Goal: Task Accomplishment & Management: Manage account settings

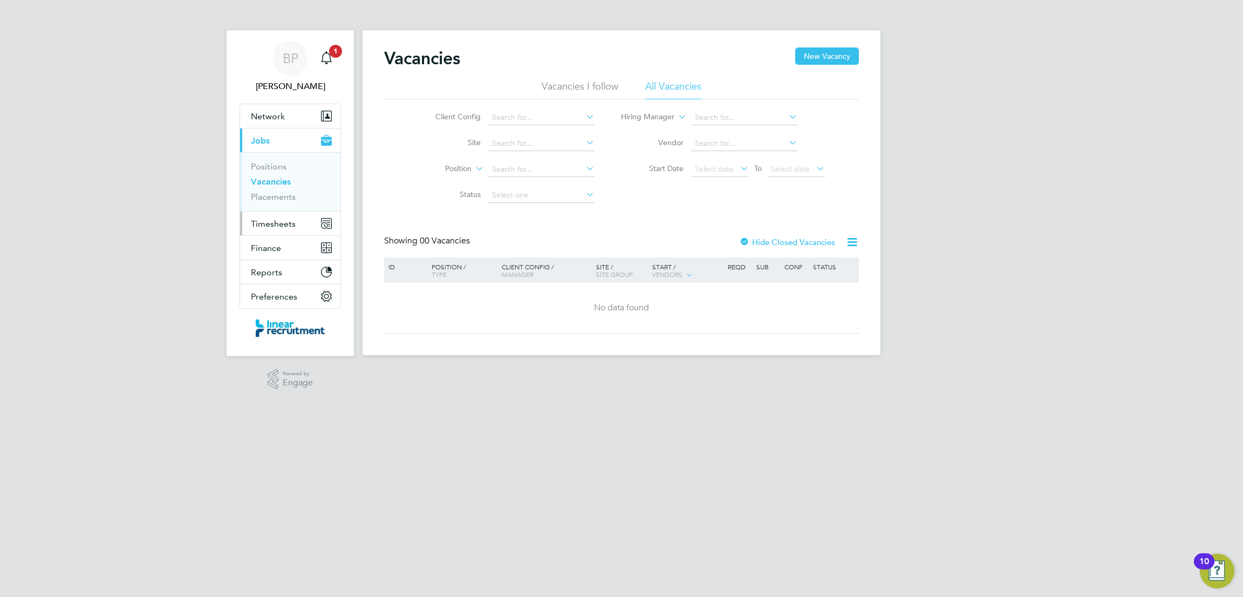
click at [299, 230] on button "Timesheets" at bounding box center [290, 223] width 100 height 24
click at [283, 188] on link "Timesheets" at bounding box center [273, 191] width 45 height 10
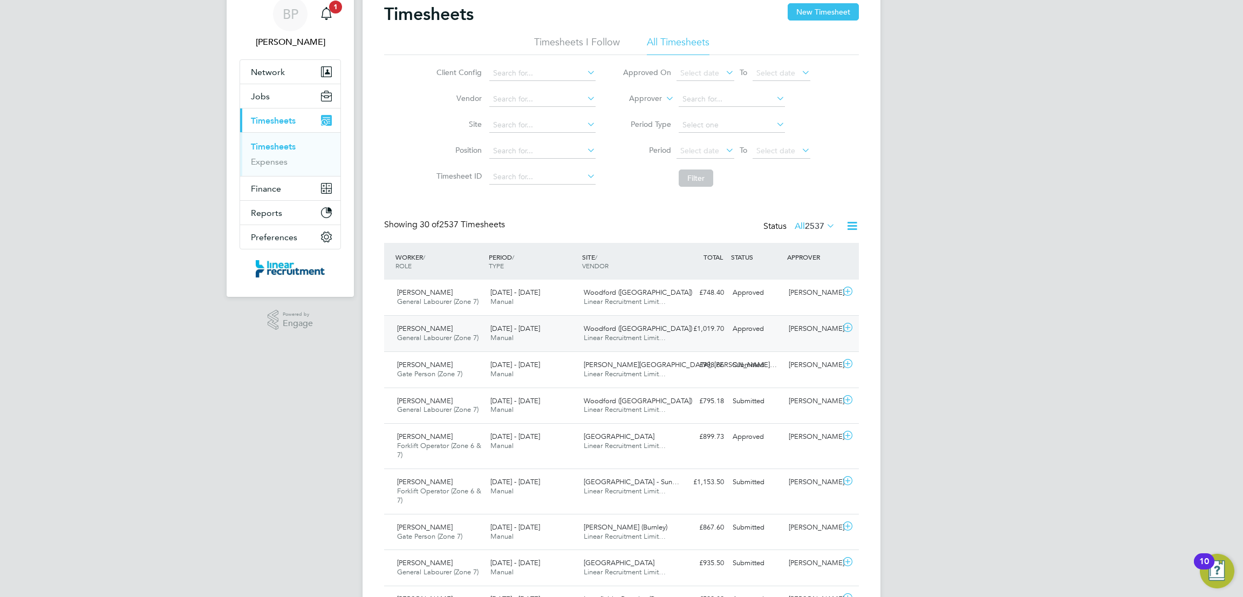
click at [742, 324] on div "Approved" at bounding box center [756, 329] width 56 height 18
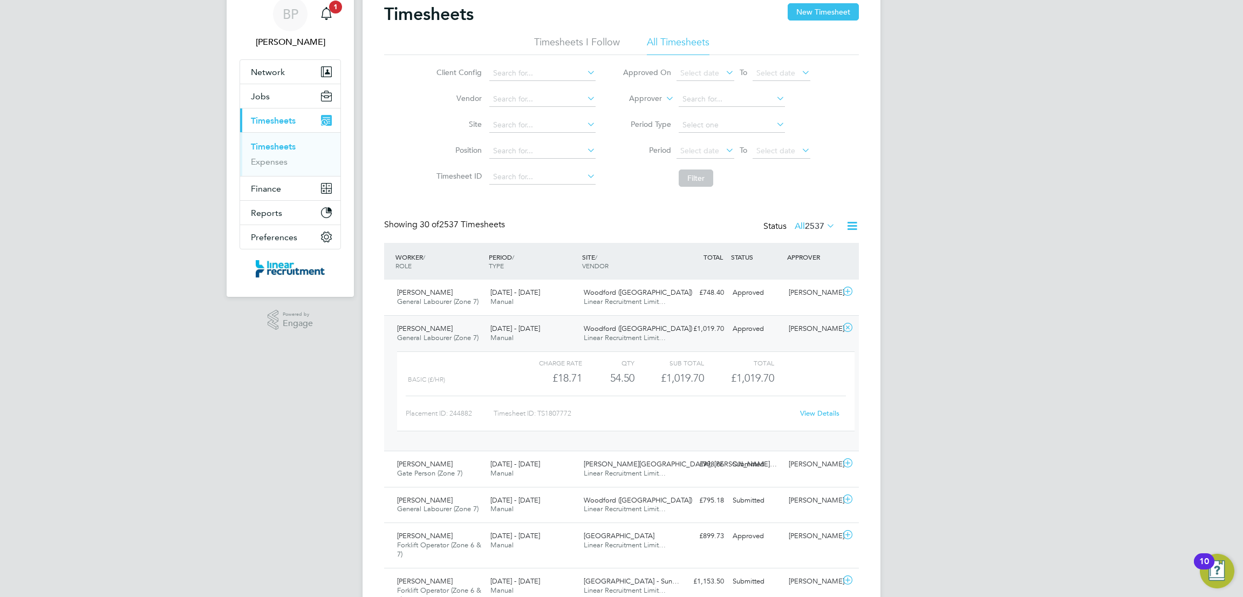
click at [811, 416] on link "View Details" at bounding box center [819, 412] width 39 height 9
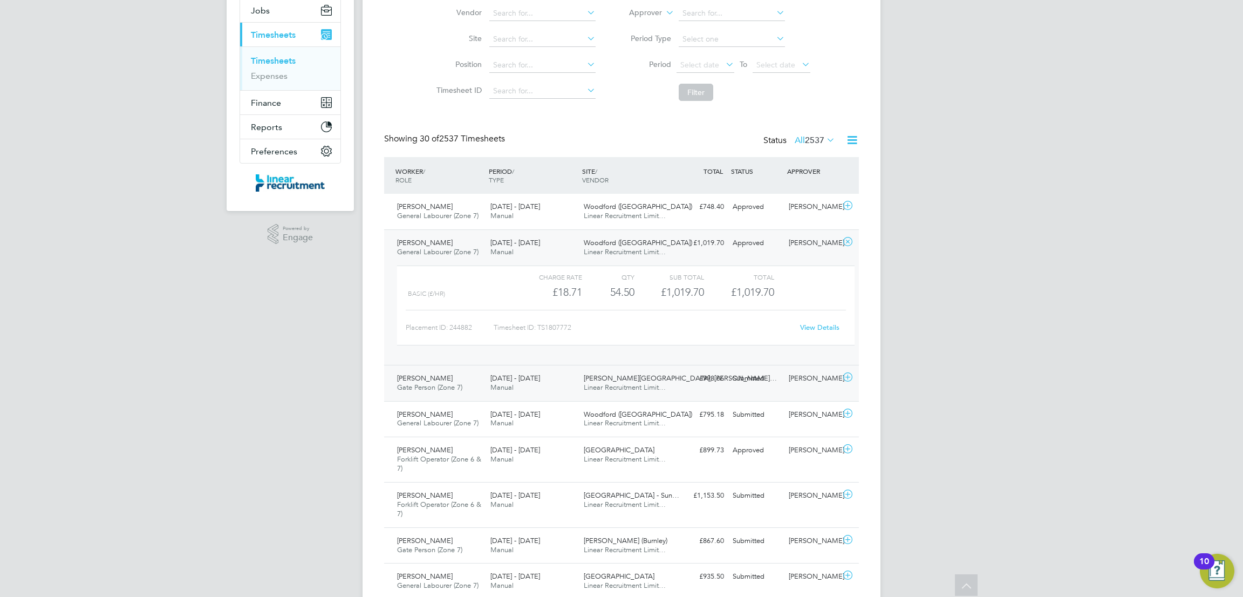
scroll to position [131, 0]
click at [729, 252] on div "Asa Robinson General Labourer (Zone 7) 18 - 24 Aug 2025 18 - 24 Aug 2025 Manual…" at bounding box center [621, 295] width 475 height 135
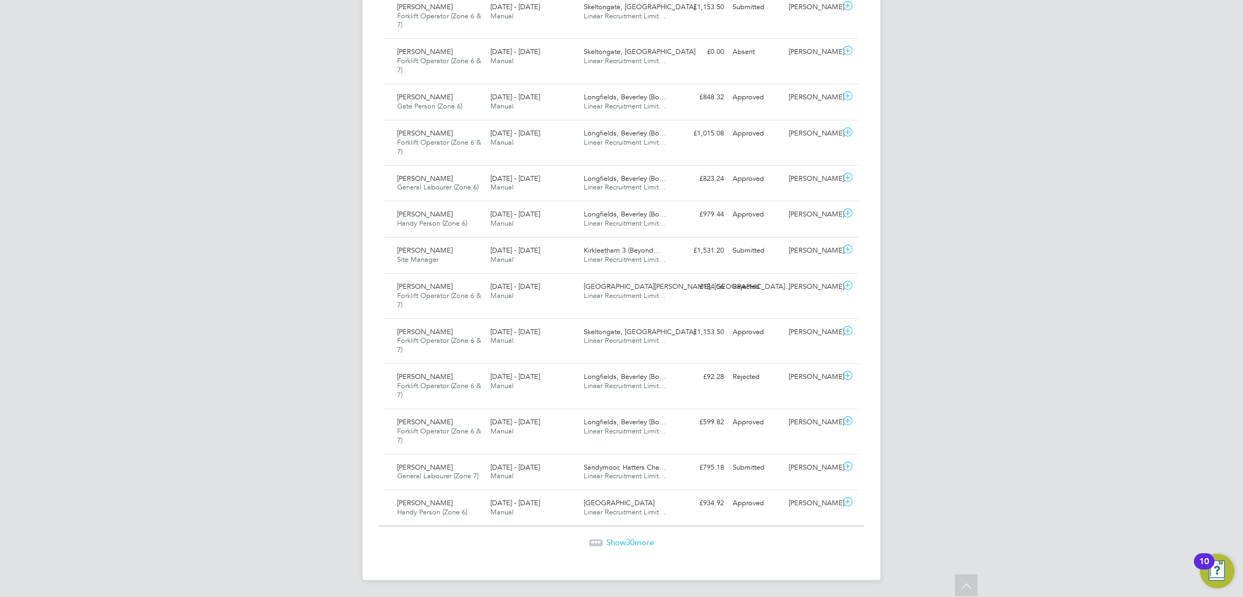
scroll to position [1008, 0]
click at [597, 544] on div at bounding box center [595, 541] width 13 height 6
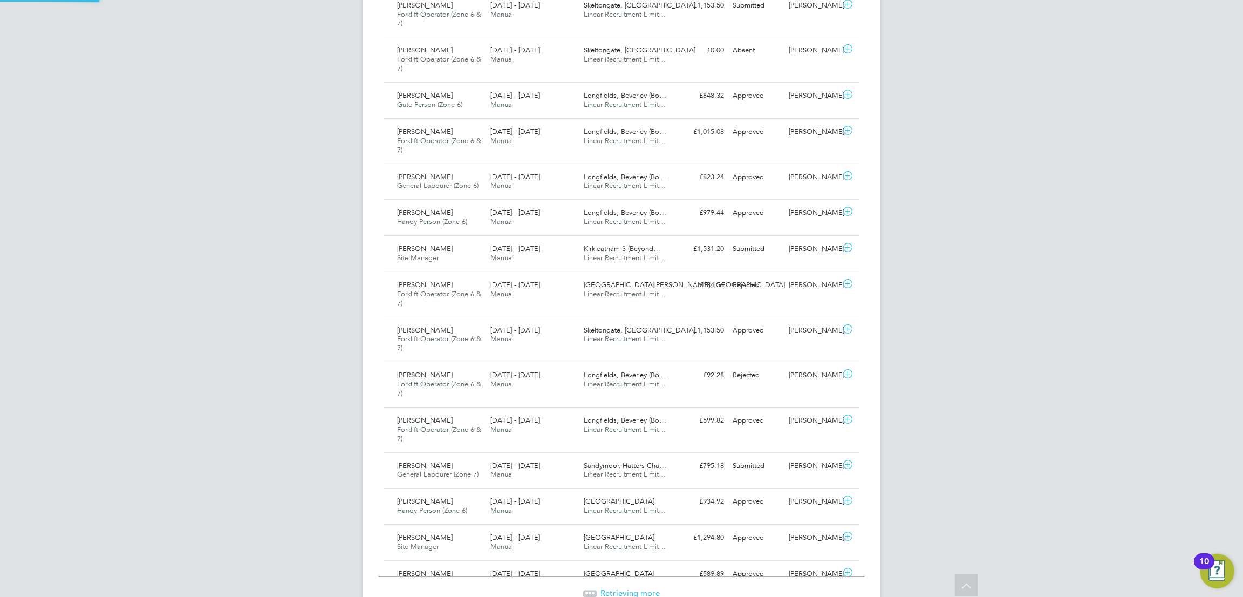
scroll to position [28, 93]
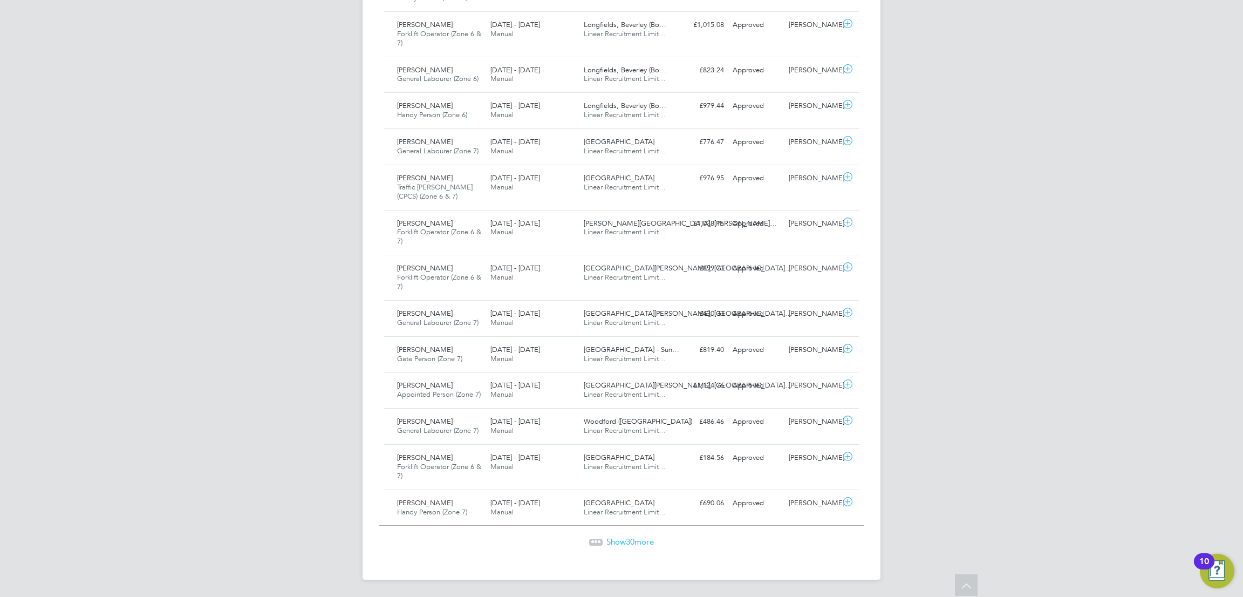
click at [646, 537] on span "Show 30 more" at bounding box center [629, 541] width 47 height 10
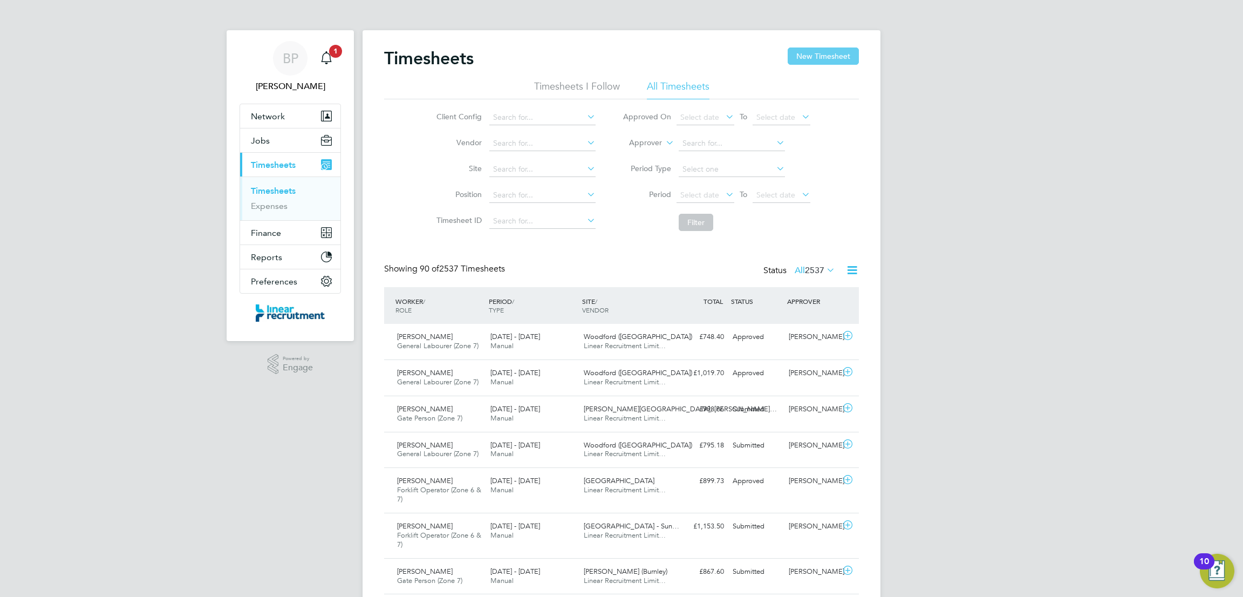
click at [800, 52] on button "New Timesheet" at bounding box center [823, 55] width 71 height 17
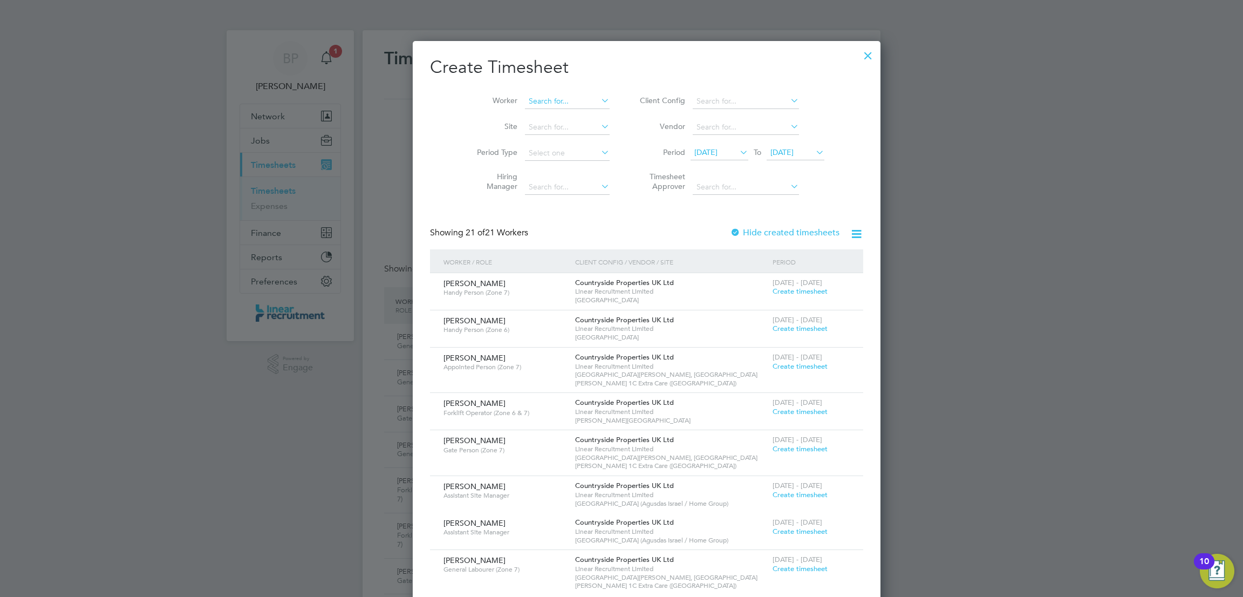
click at [566, 107] on input at bounding box center [567, 101] width 85 height 15
click at [552, 139] on li "Mik e Horne" at bounding box center [544, 143] width 91 height 15
type input "Mike Horne"
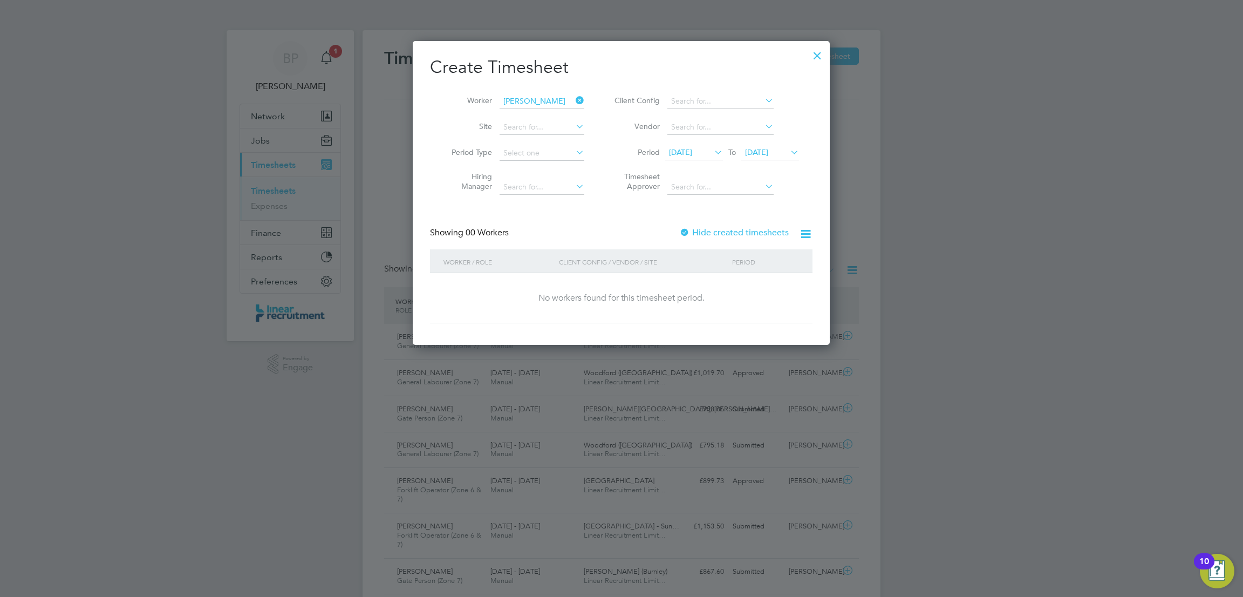
click at [818, 53] on div at bounding box center [817, 52] width 19 height 19
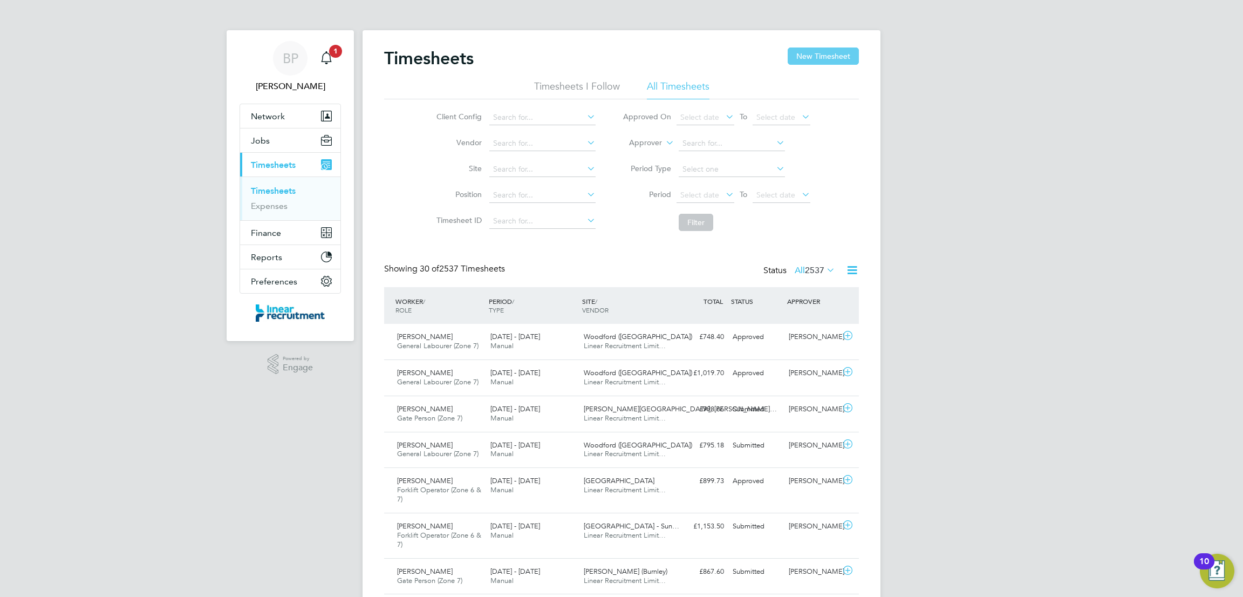
click at [820, 58] on button "New Timesheet" at bounding box center [823, 55] width 71 height 17
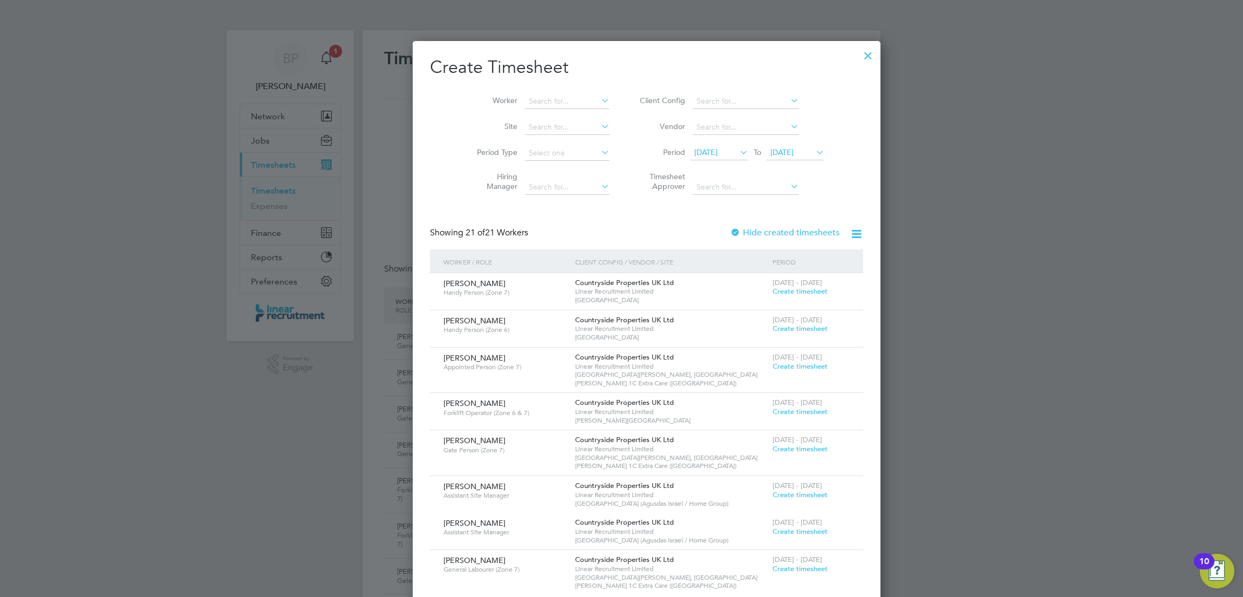
click at [786, 152] on span "19 Aug 2025" at bounding box center [781, 152] width 23 height 10
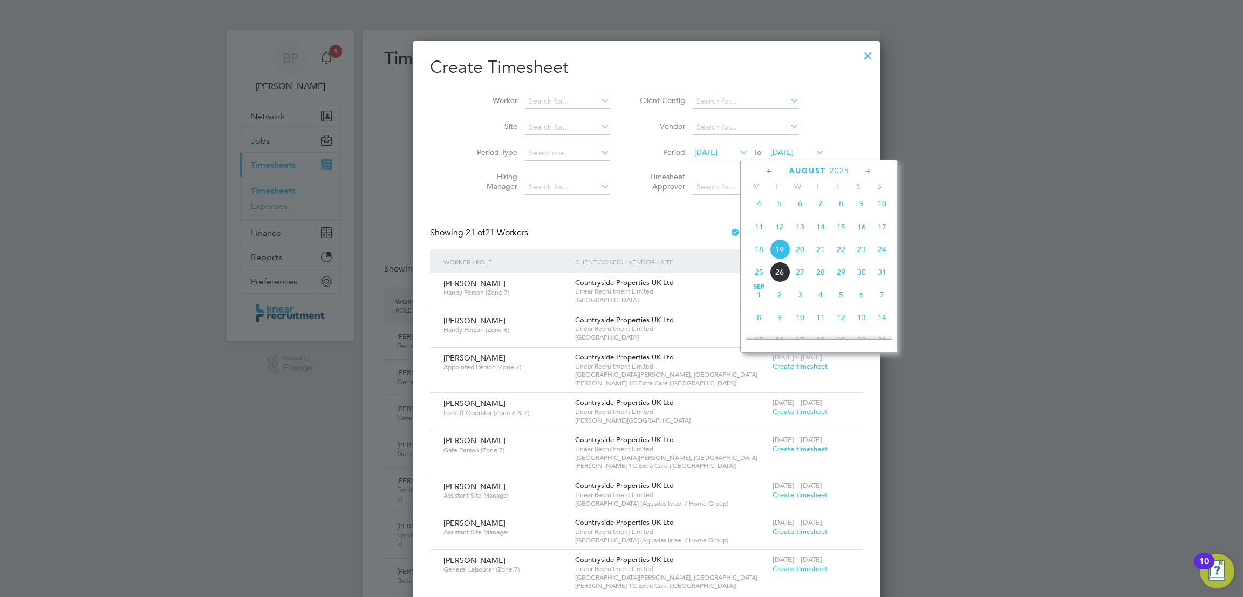
click at [879, 254] on span "24" at bounding box center [882, 249] width 21 height 21
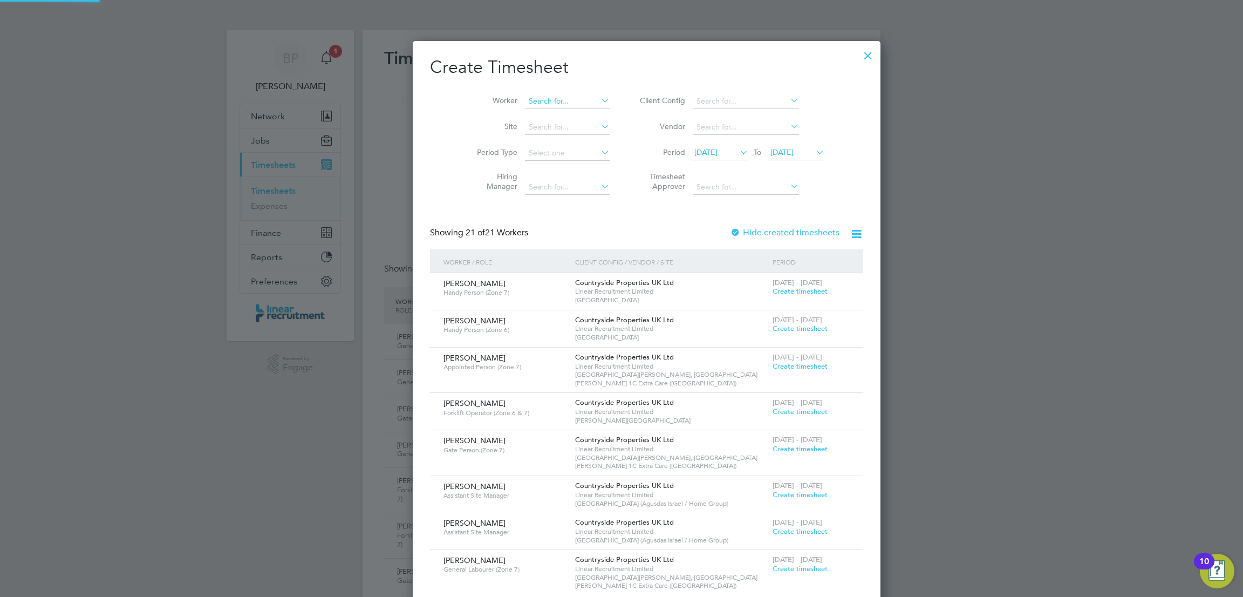
click at [525, 98] on input at bounding box center [567, 101] width 85 height 15
click at [537, 142] on li "Mik e Horne" at bounding box center [544, 143] width 91 height 15
type input "Mike Horne"
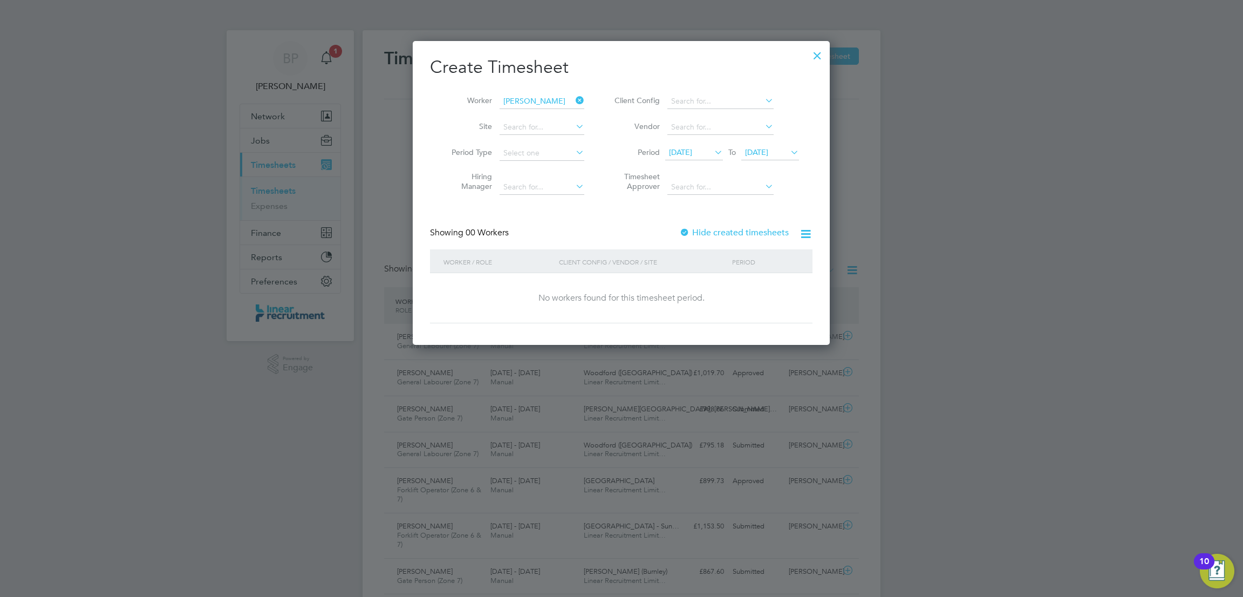
click at [820, 50] on div at bounding box center [817, 52] width 19 height 19
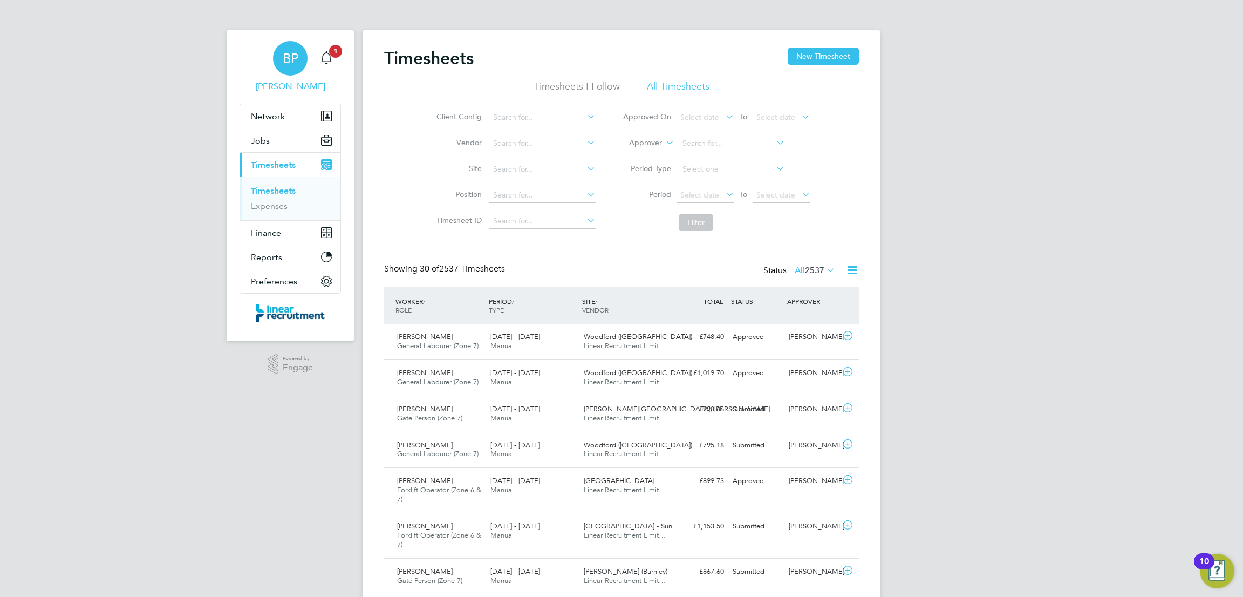
click at [277, 65] on div "BP" at bounding box center [290, 58] width 35 height 35
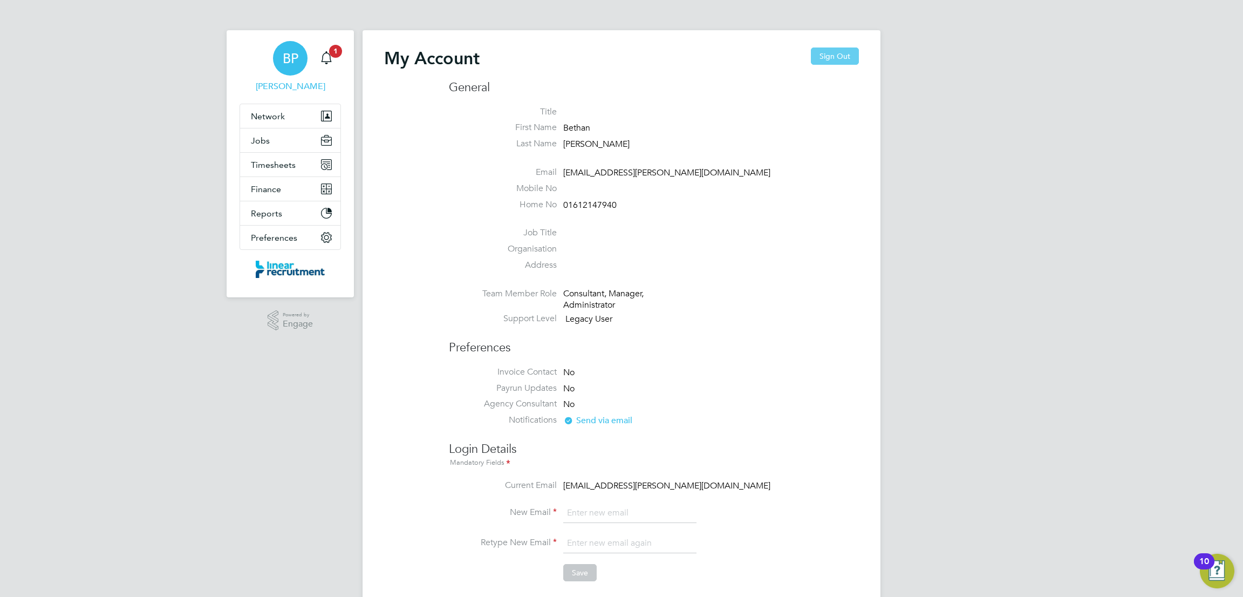
click at [820, 52] on button "Sign Out" at bounding box center [835, 55] width 48 height 17
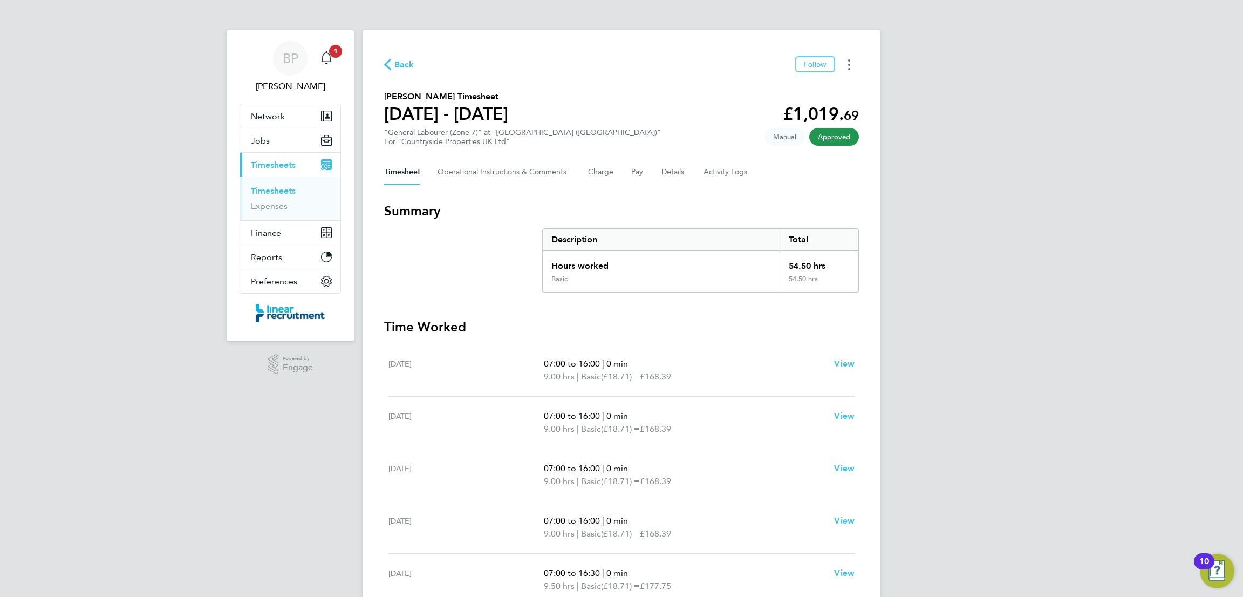
click at [849, 69] on circle "Timesheets Menu" at bounding box center [849, 69] width 2 height 2
click at [812, 88] on link "Download timesheet" at bounding box center [793, 89] width 129 height 22
